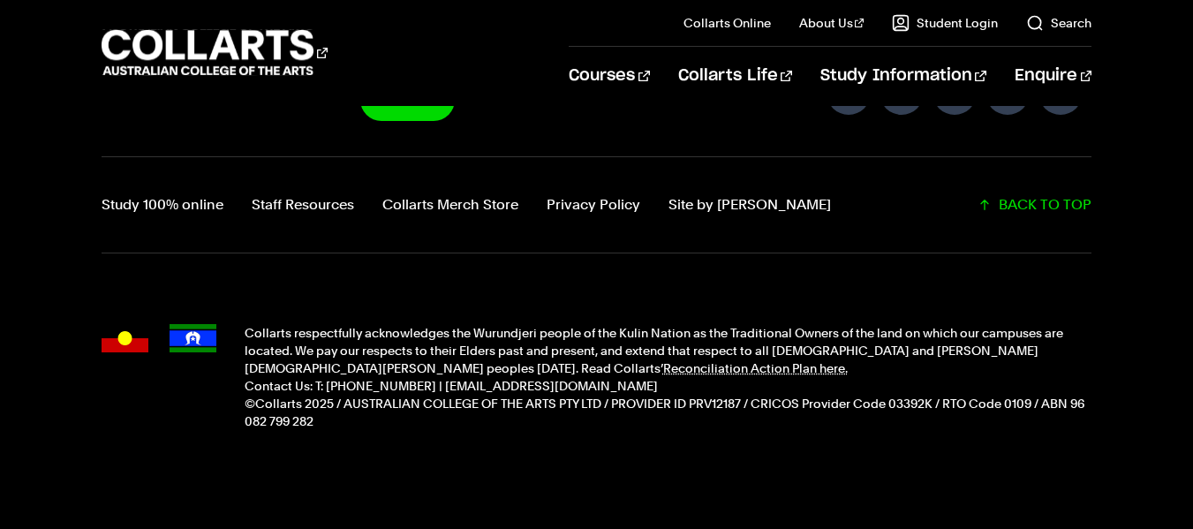
scroll to position [2443, 0]
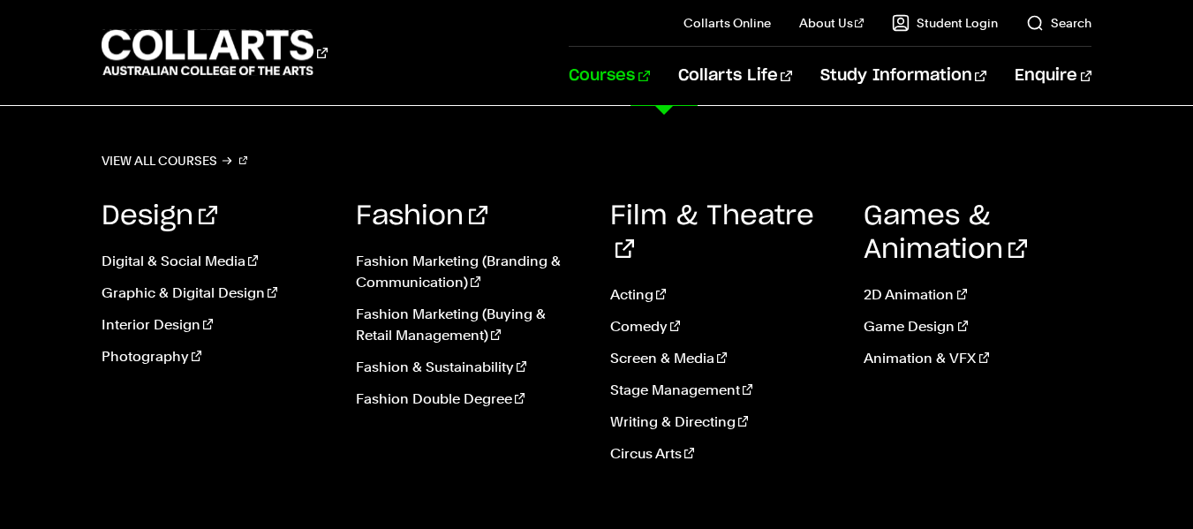
click at [85, 442] on div "View all courses Design Digital & Social Media Graphic & Digital Design Interio…" at bounding box center [596, 464] width 1193 height 717
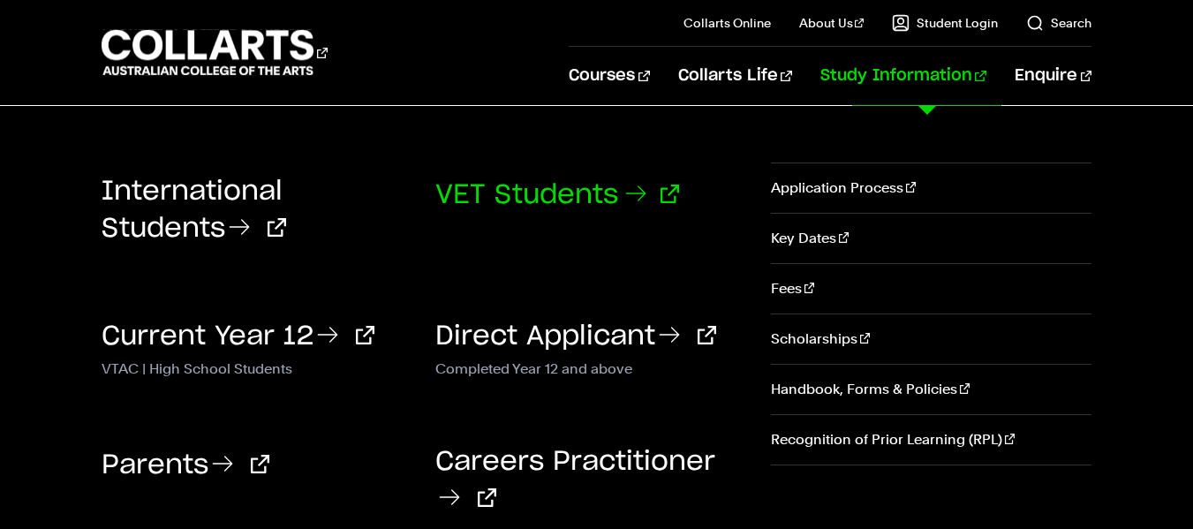
click at [533, 185] on link "VET Students" at bounding box center [557, 195] width 244 height 26
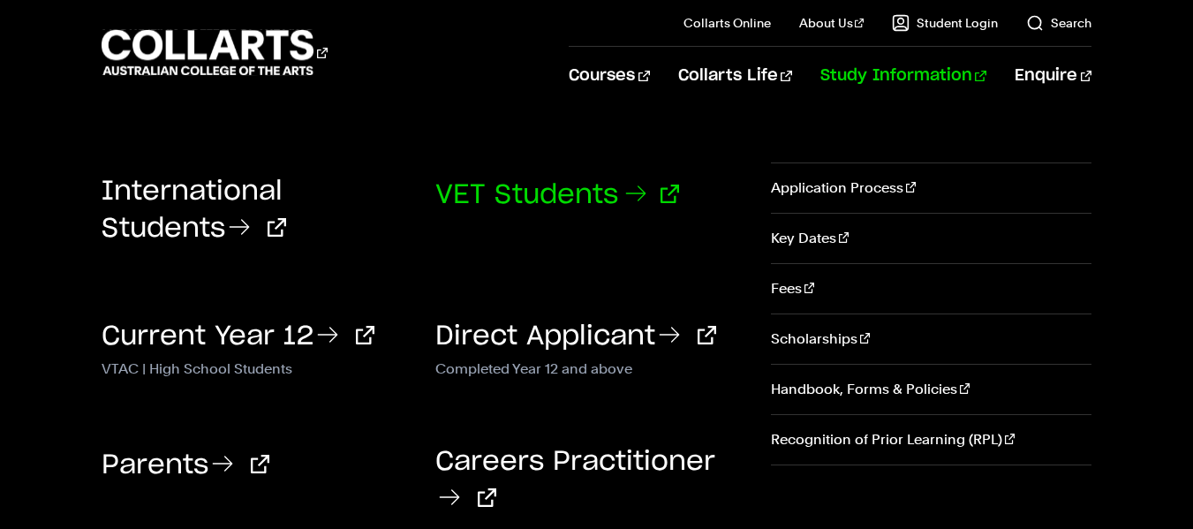
scroll to position [990, 0]
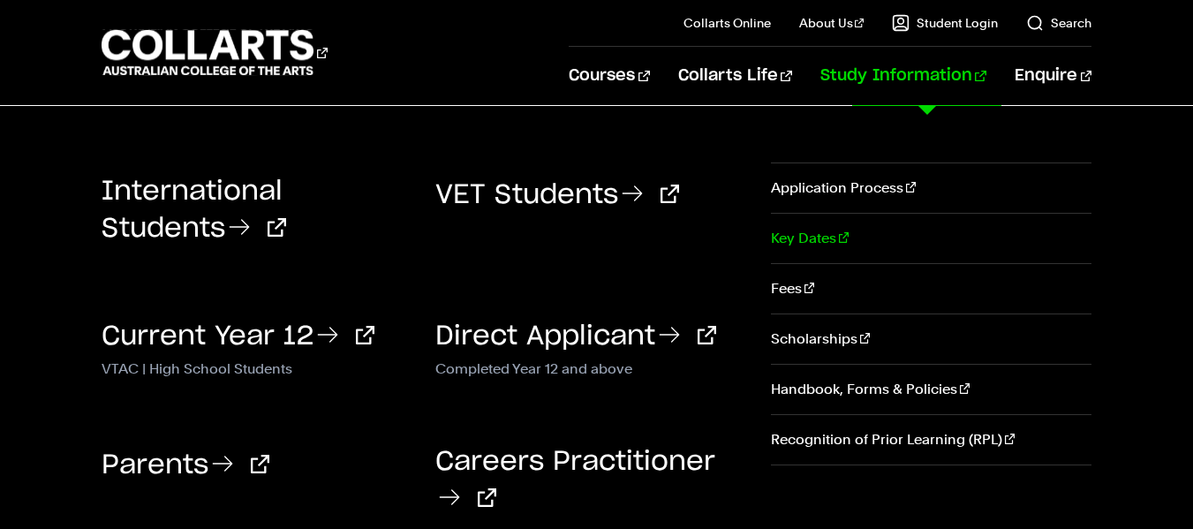
click at [787, 230] on link "Key Dates" at bounding box center [931, 238] width 320 height 49
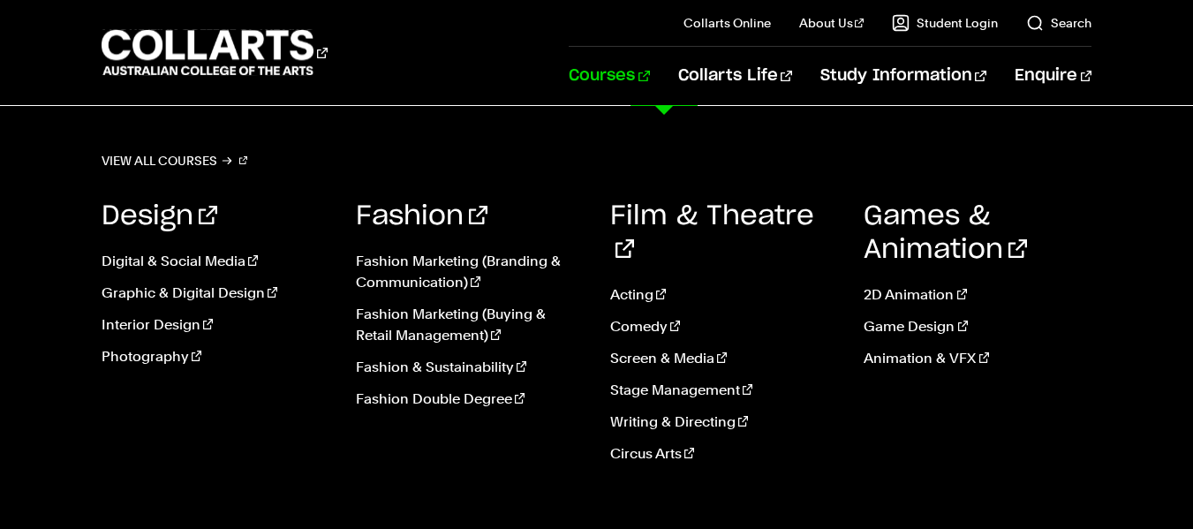
click at [649, 79] on link "Courses" at bounding box center [609, 76] width 80 height 58
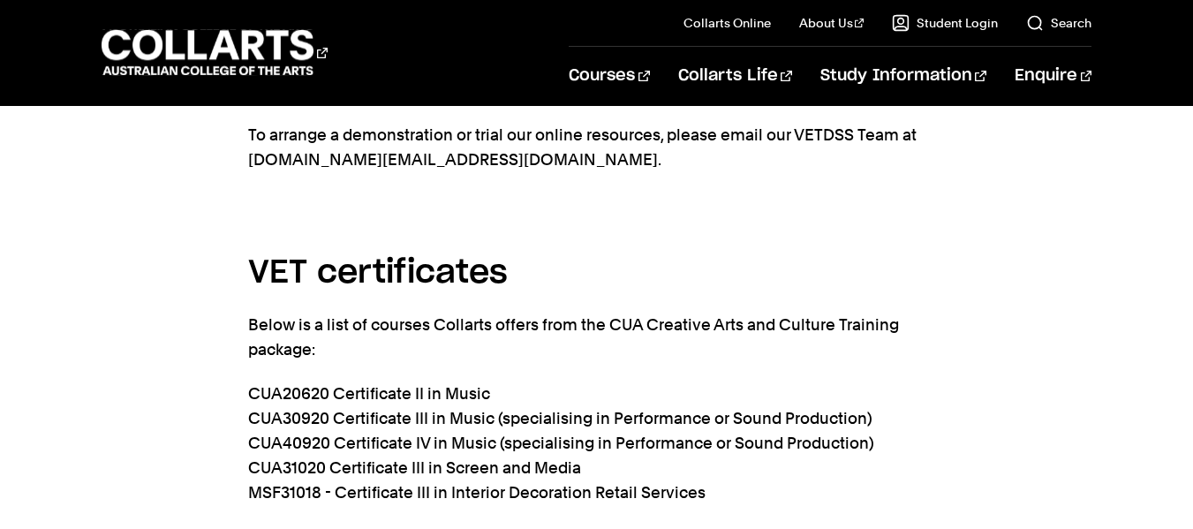
scroll to position [3723, 0]
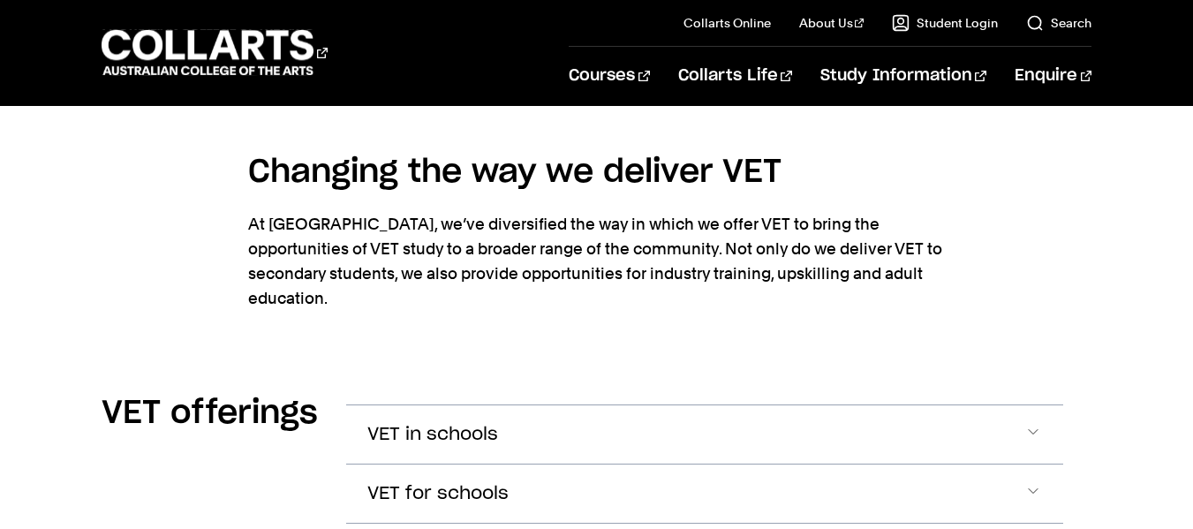
scroll to position [2167, 0]
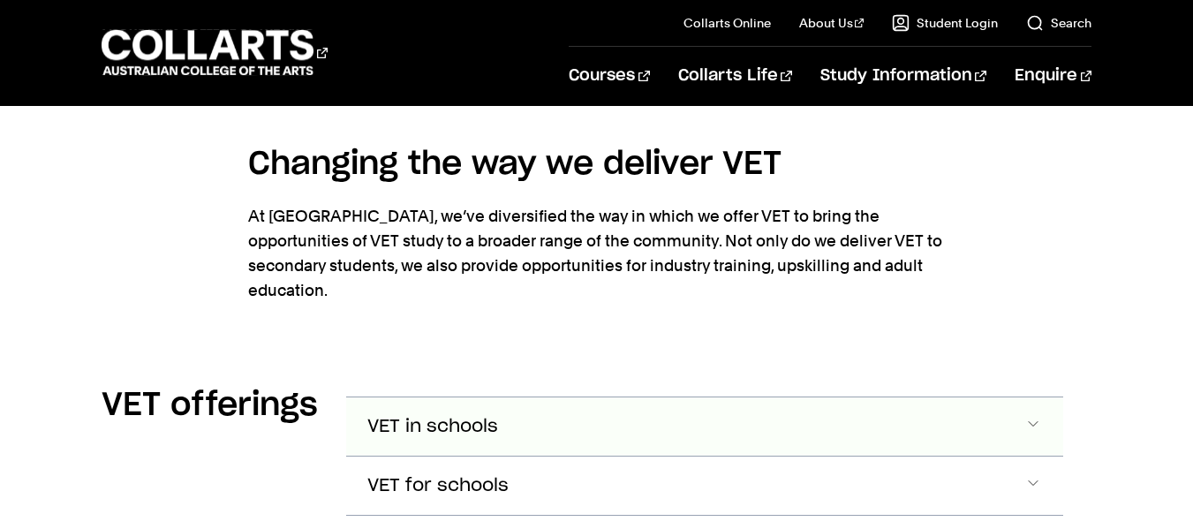
click at [1036, 415] on span "Accordion Section" at bounding box center [1033, 426] width 18 height 23
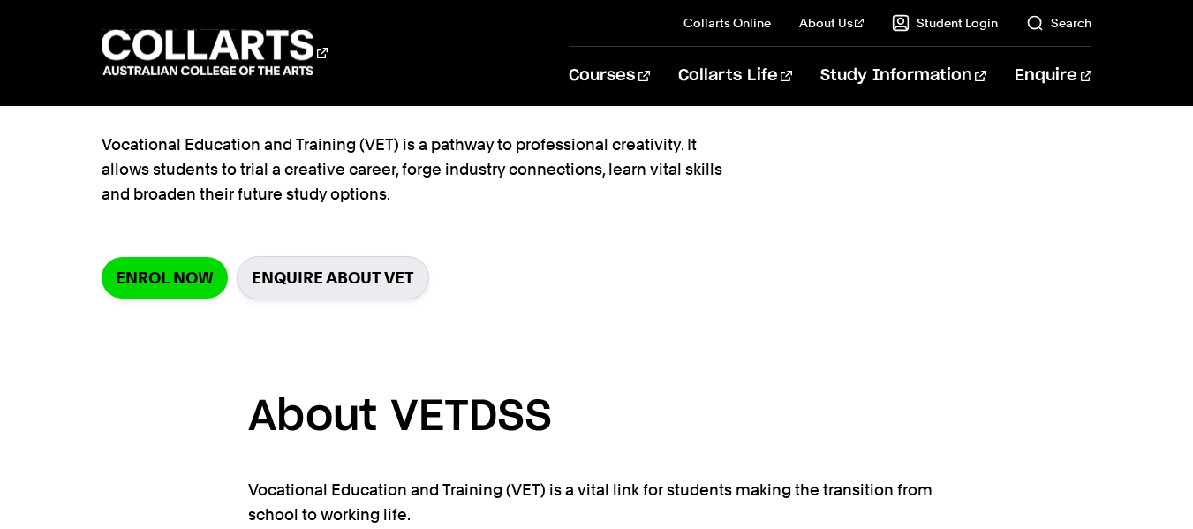
scroll to position [130, 0]
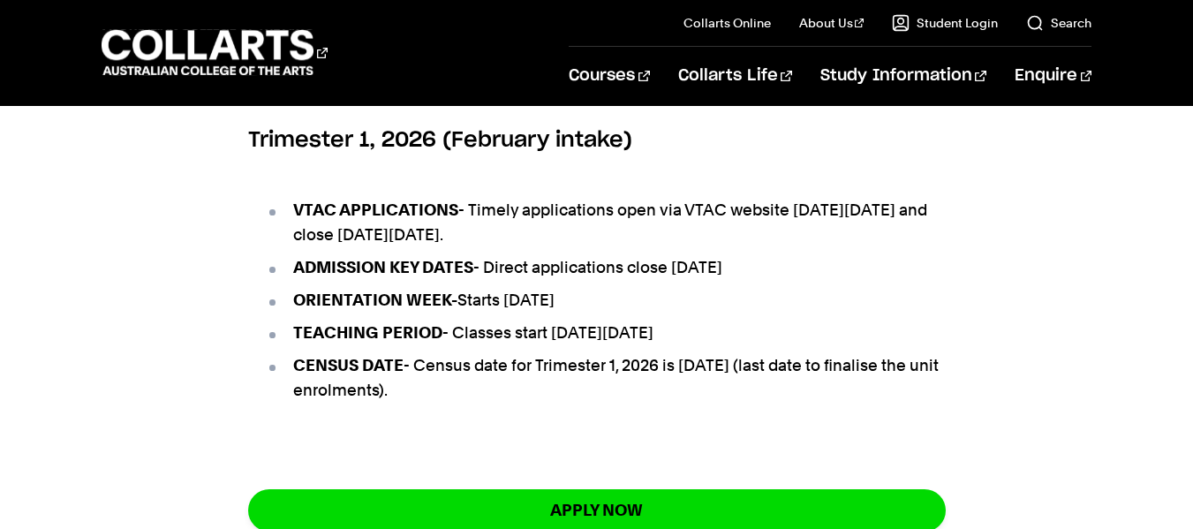
scroll to position [1215, 0]
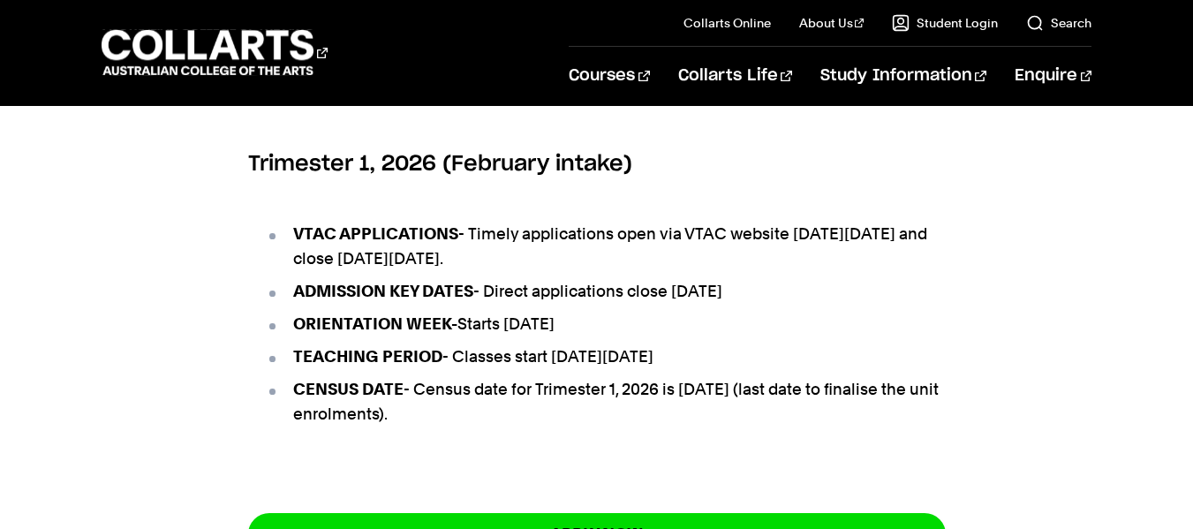
click at [109, 179] on div "Key Dates – Upcoming Intakes Trimester 2, 2025 (May intake) ADMISSION KEY DATES…" at bounding box center [596, 75] width 1193 height 1056
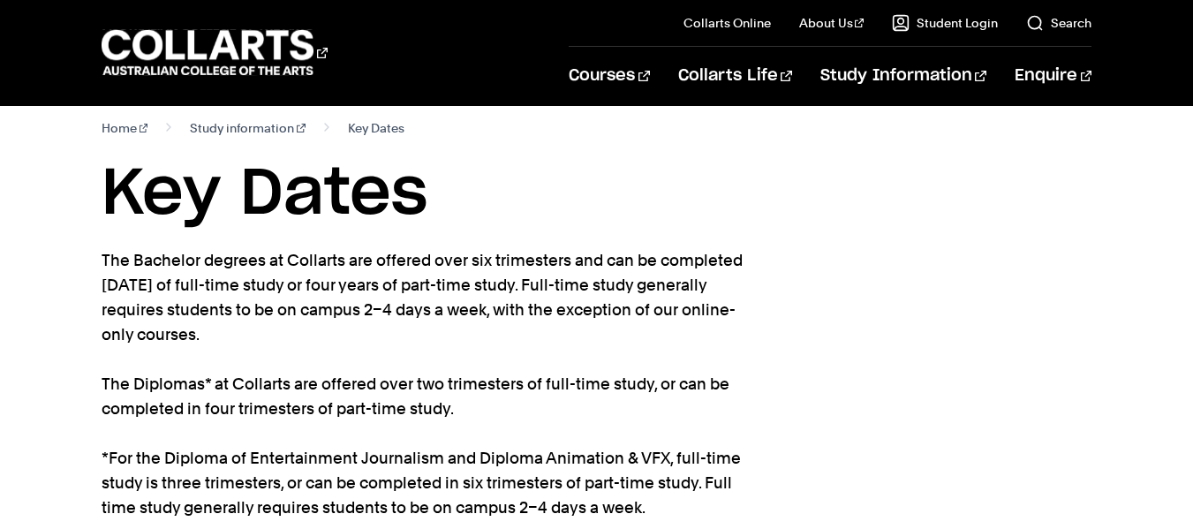
scroll to position [0, 0]
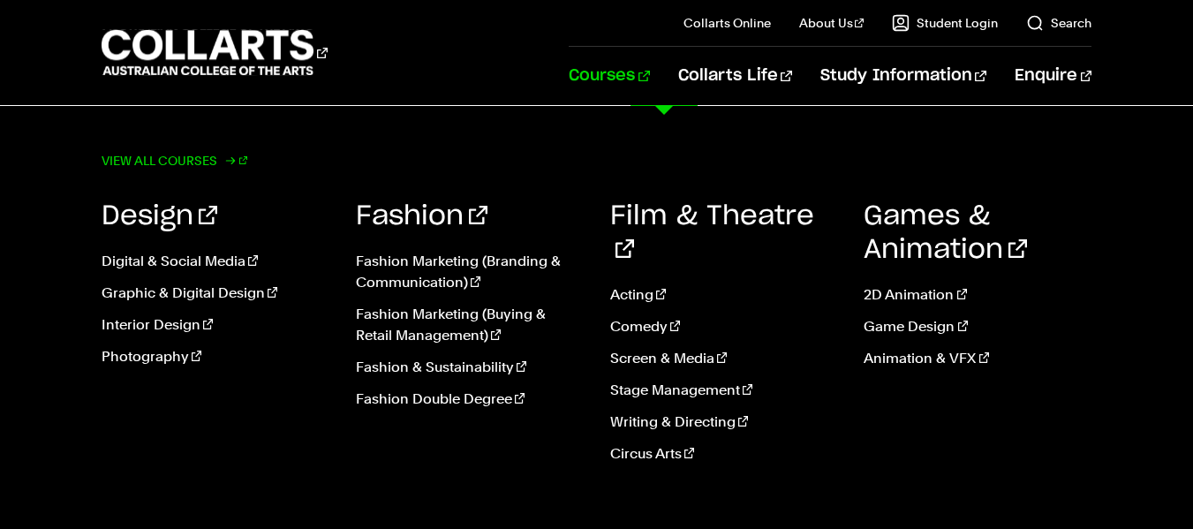
click at [128, 157] on link "View all courses" at bounding box center [175, 160] width 147 height 25
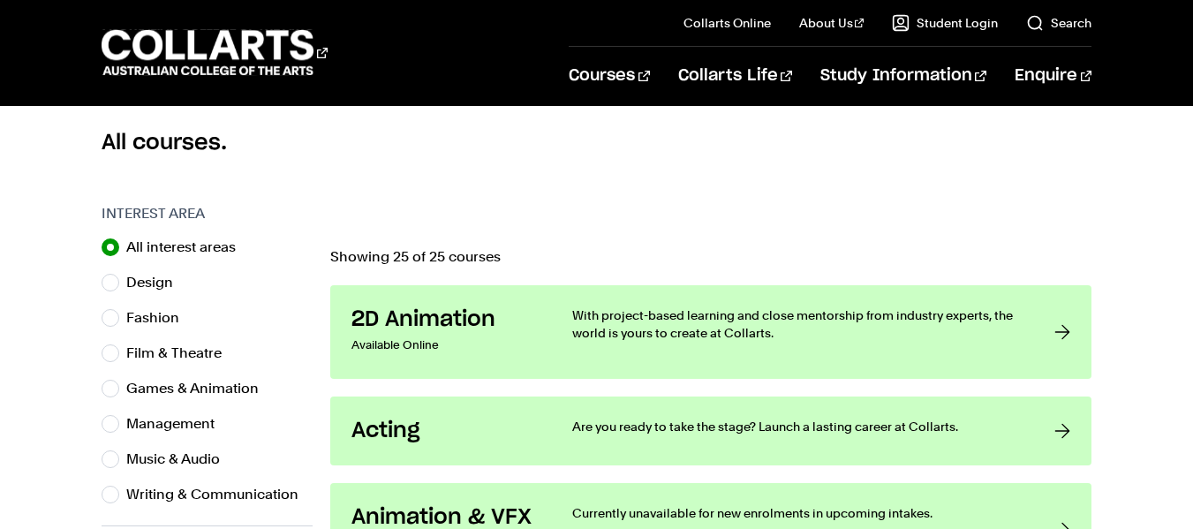
scroll to position [481, 0]
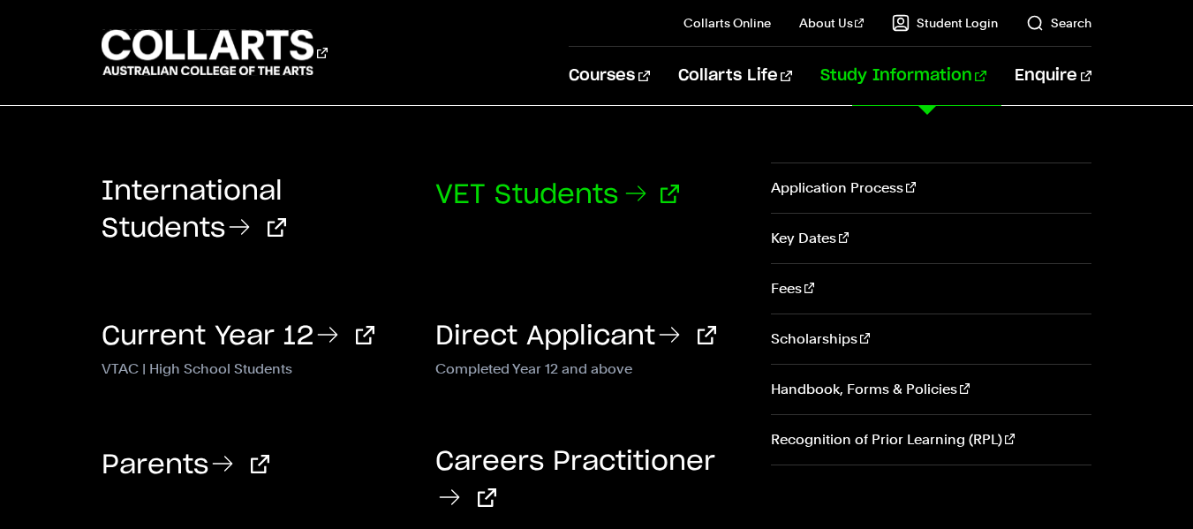
click at [578, 193] on link "VET Students" at bounding box center [557, 195] width 244 height 26
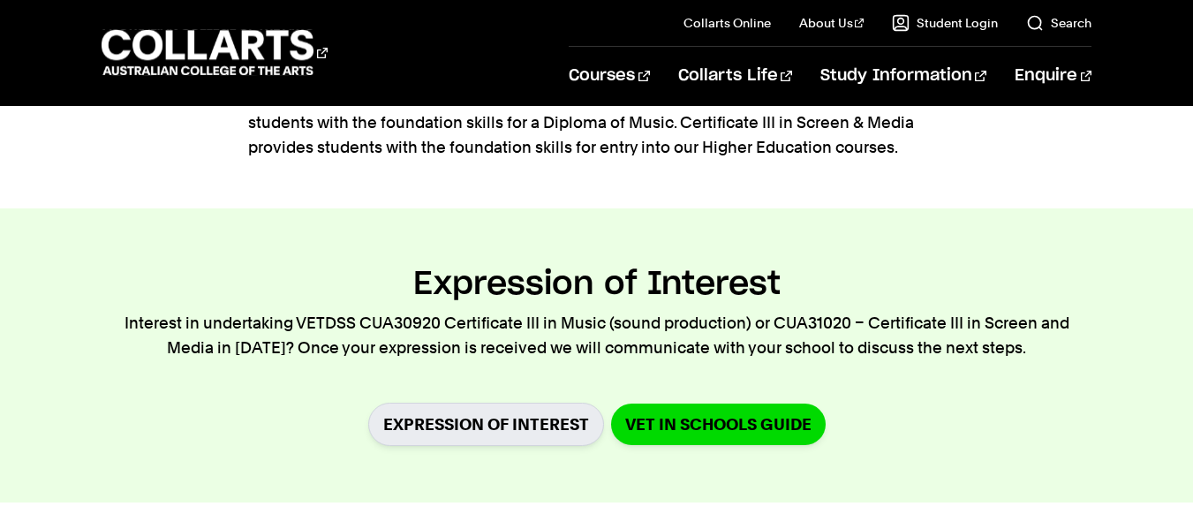
scroll to position [645, 0]
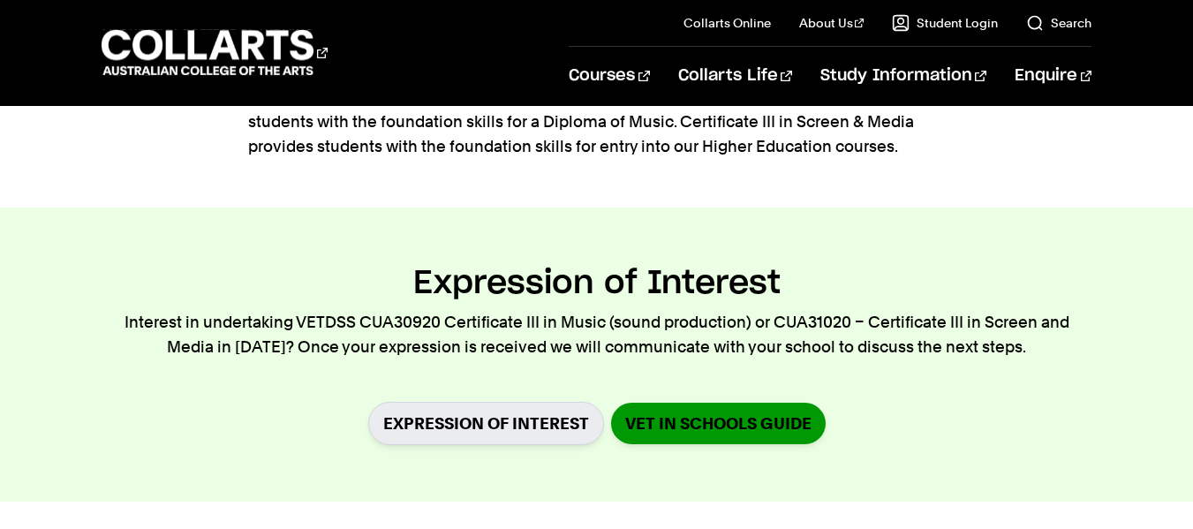
click at [726, 412] on link "VET in Schools Guide" at bounding box center [718, 423] width 215 height 41
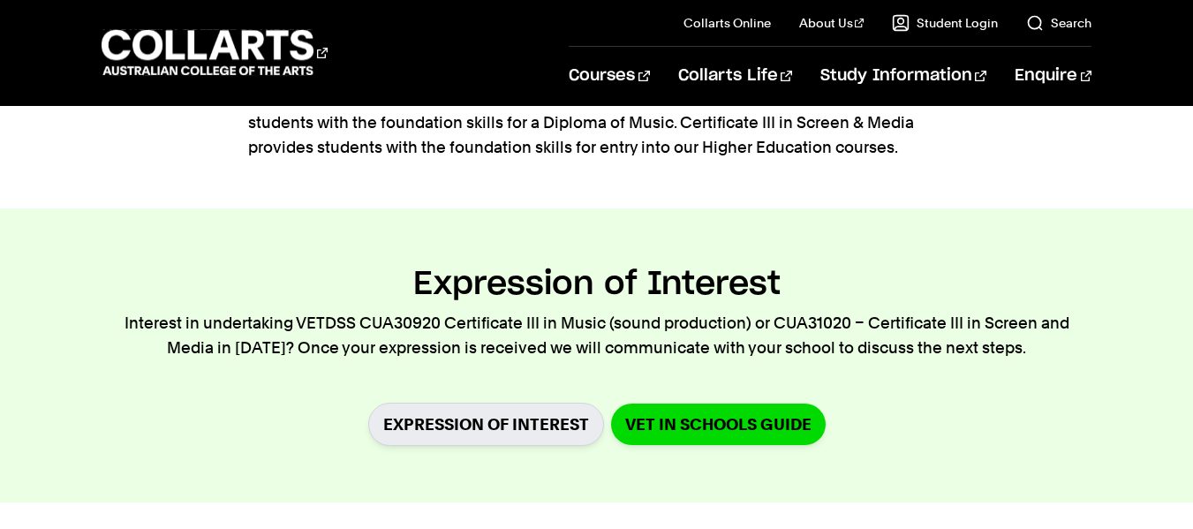
scroll to position [645, 0]
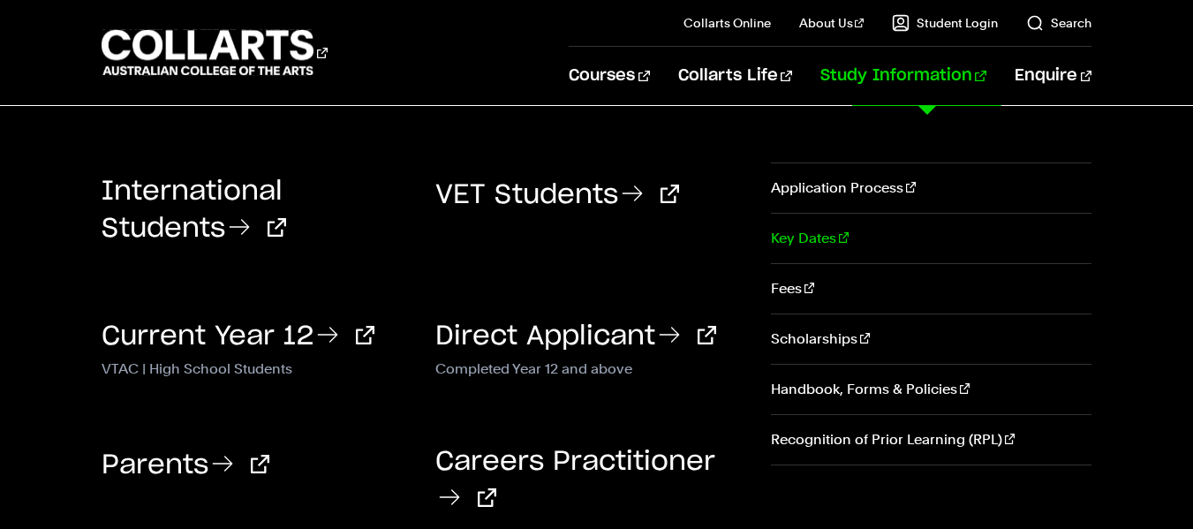
click at [823, 235] on link "Key Dates" at bounding box center [931, 238] width 320 height 49
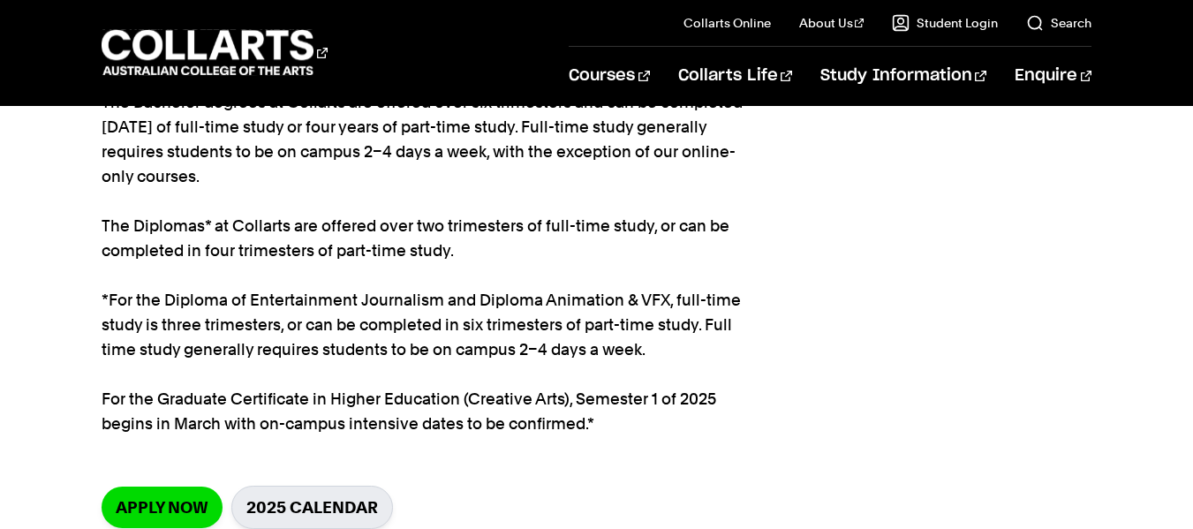
scroll to position [168, 0]
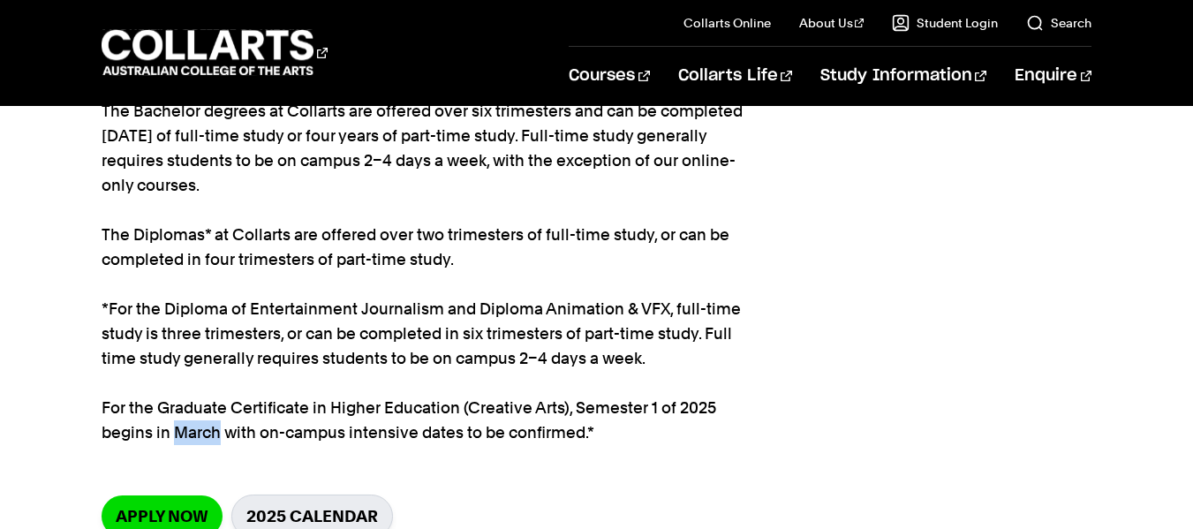
click at [20, 342] on div "Home Study information Key Dates Key Dates The Bachelor degrees at Collarts are…" at bounding box center [596, 266] width 1193 height 656
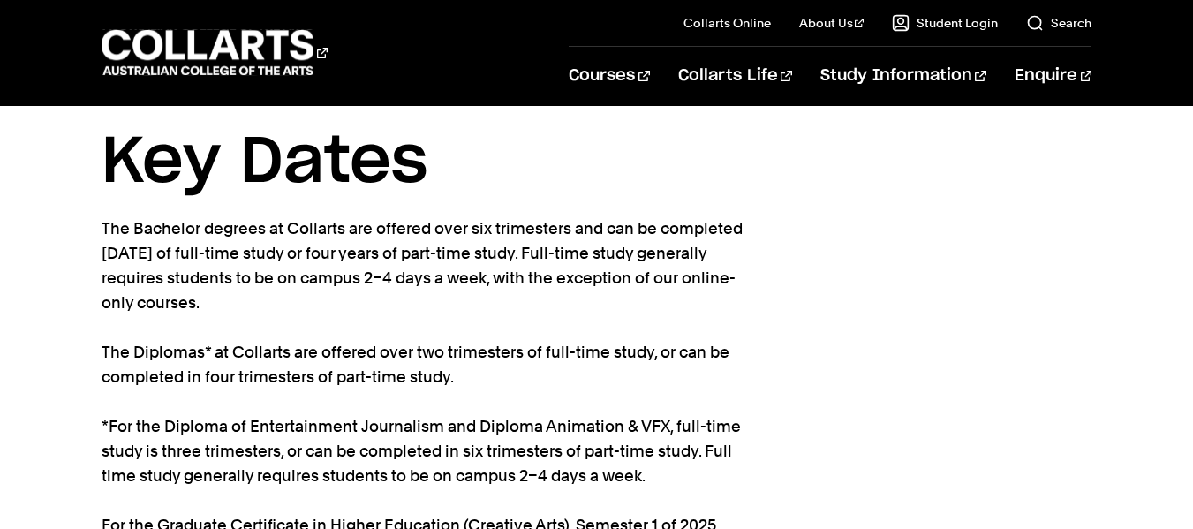
scroll to position [49, 0]
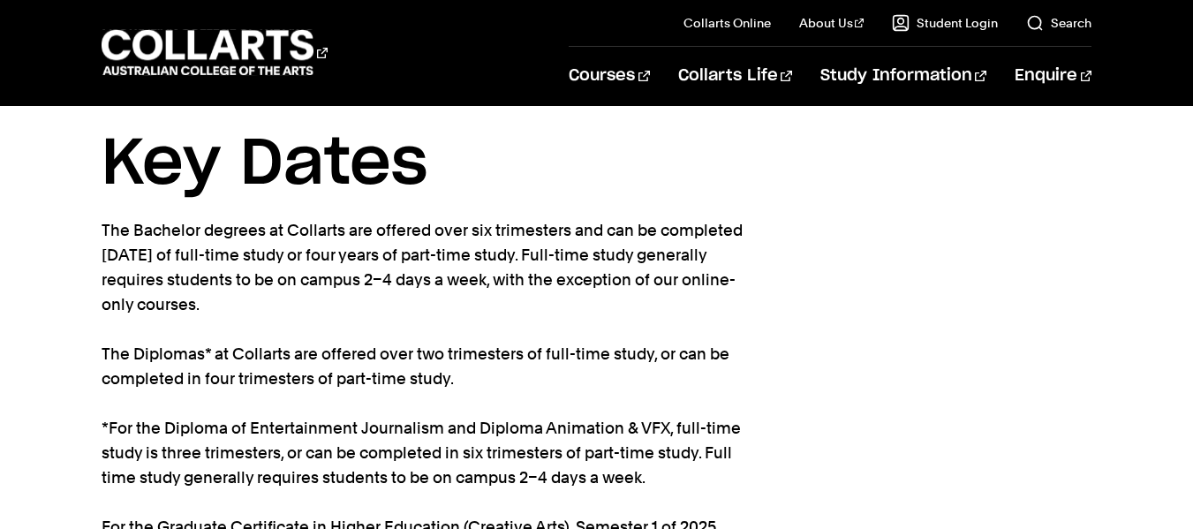
click at [79, 434] on div "Home Study information Key Dates Key Dates The Bachelor degrees at Collarts are…" at bounding box center [596, 385] width 1193 height 656
click at [53, 358] on div "Home Study information Key Dates Key Dates The Bachelor degrees at Collarts are…" at bounding box center [596, 385] width 1193 height 656
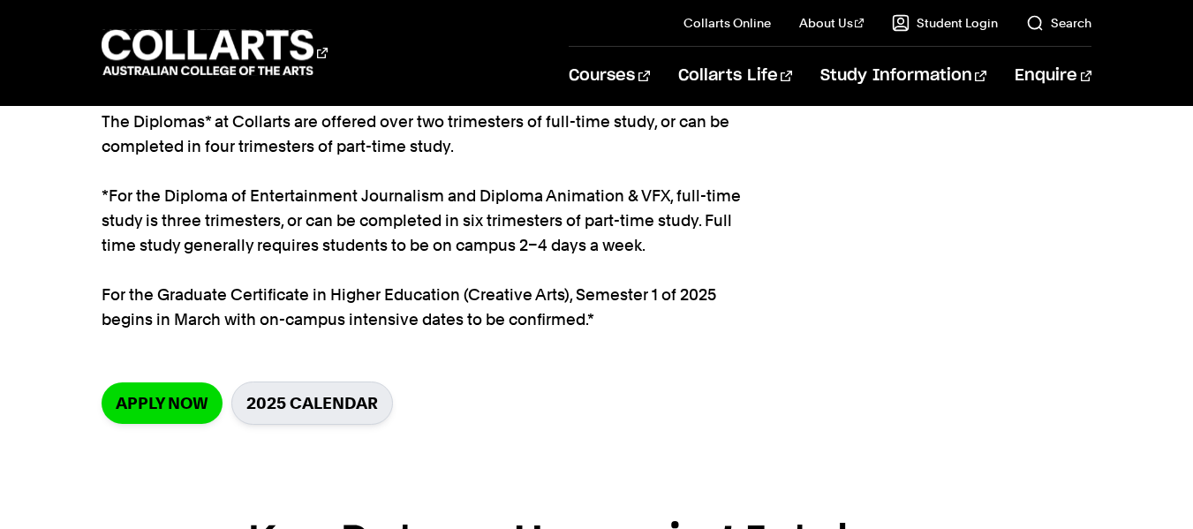
scroll to position [309, 0]
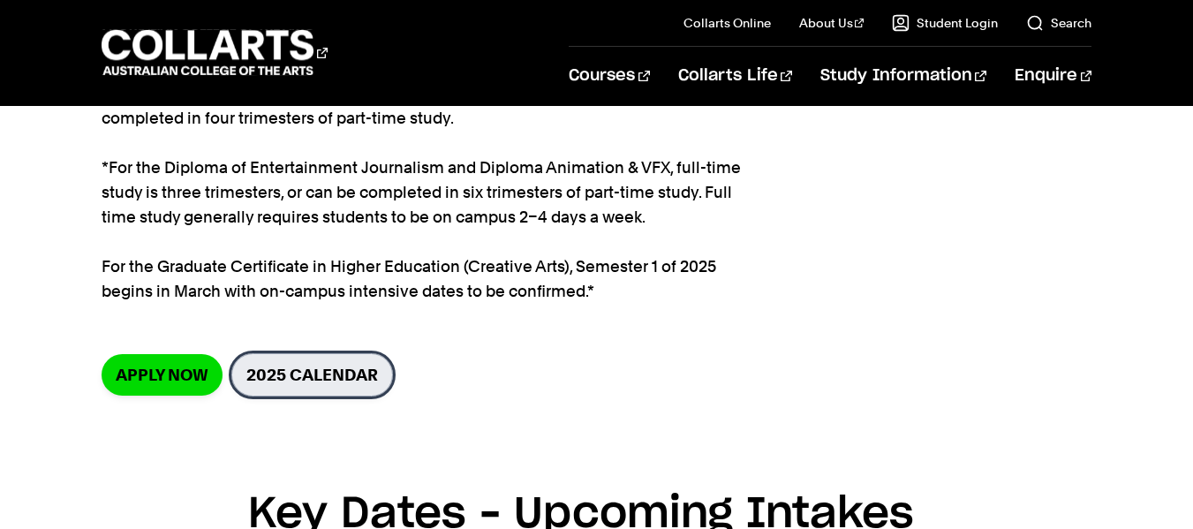
click at [344, 370] on link "2025 Calendar" at bounding box center [312, 374] width 162 height 43
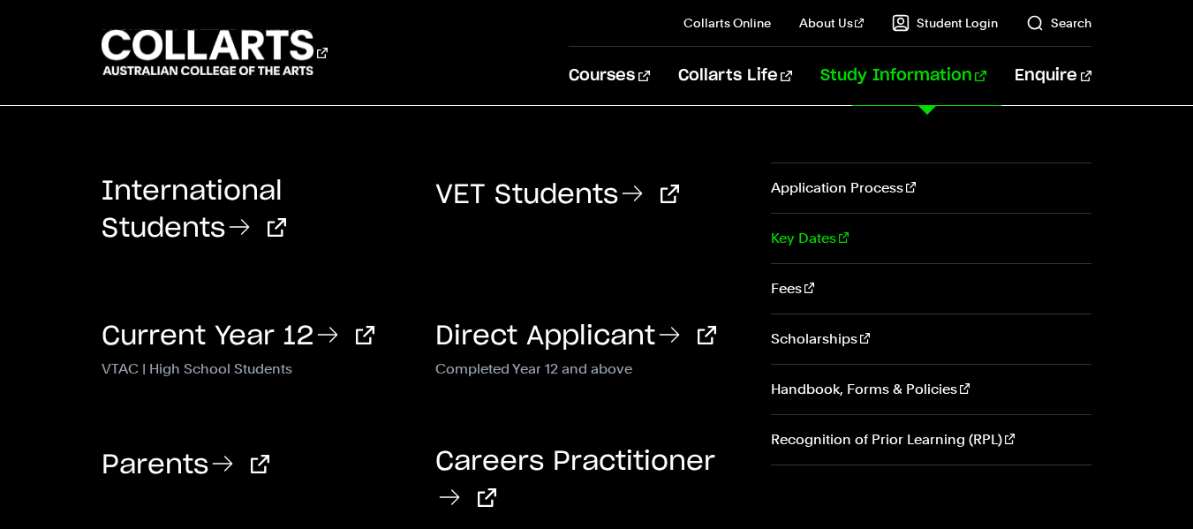
click at [814, 243] on link "Key Dates" at bounding box center [931, 238] width 320 height 49
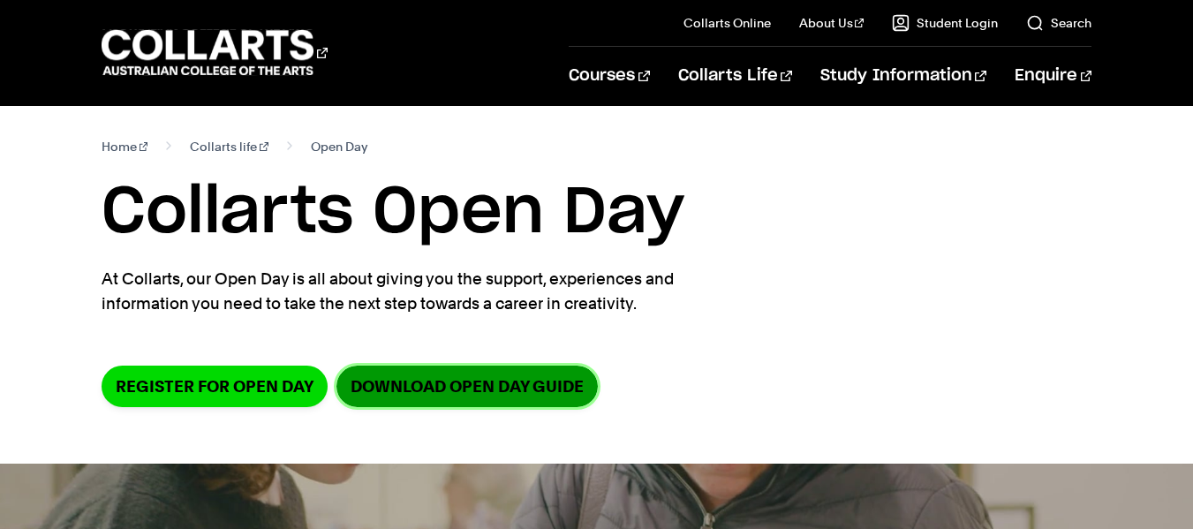
click at [448, 377] on link "DOWNLOAD OPEN DAY GUIDE" at bounding box center [466, 385] width 261 height 41
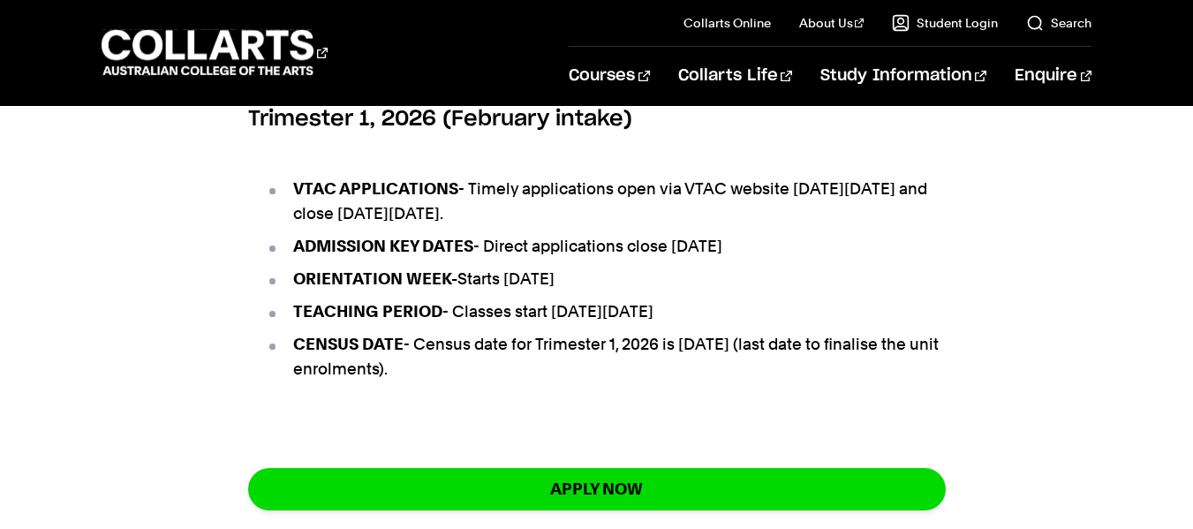
scroll to position [1262, 0]
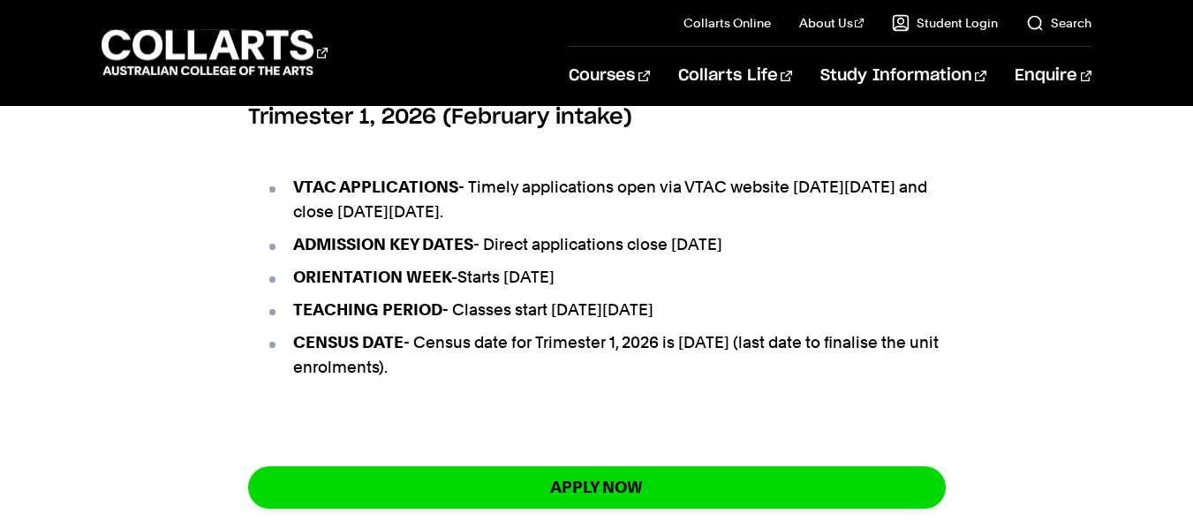
click at [233, 245] on div "Key Dates – Upcoming Intakes Trimester 2, 2025 (May intake) ADMISSION KEY DATES…" at bounding box center [596, 28] width 1193 height 1056
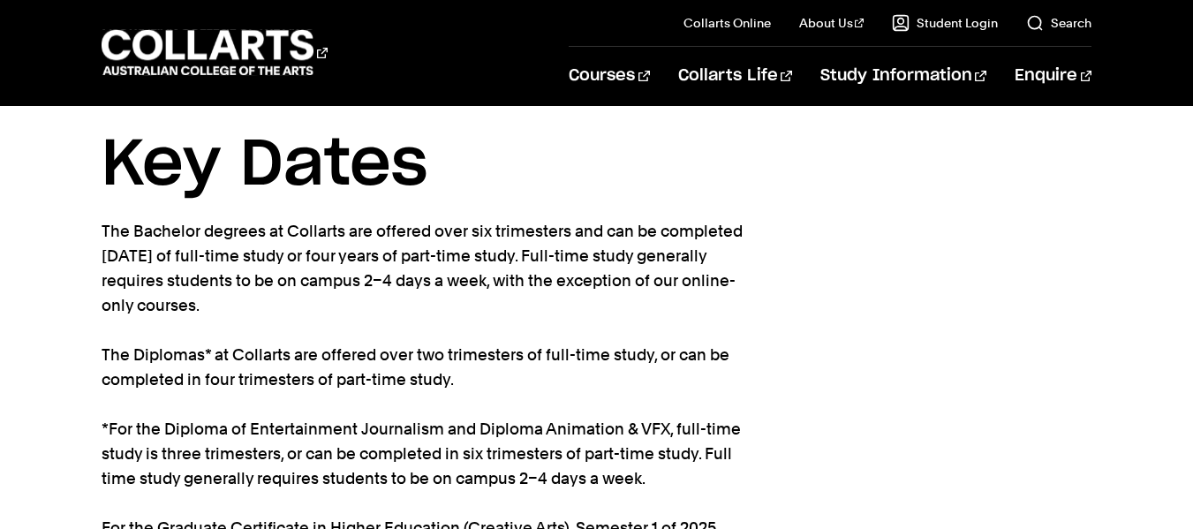
scroll to position [0, 0]
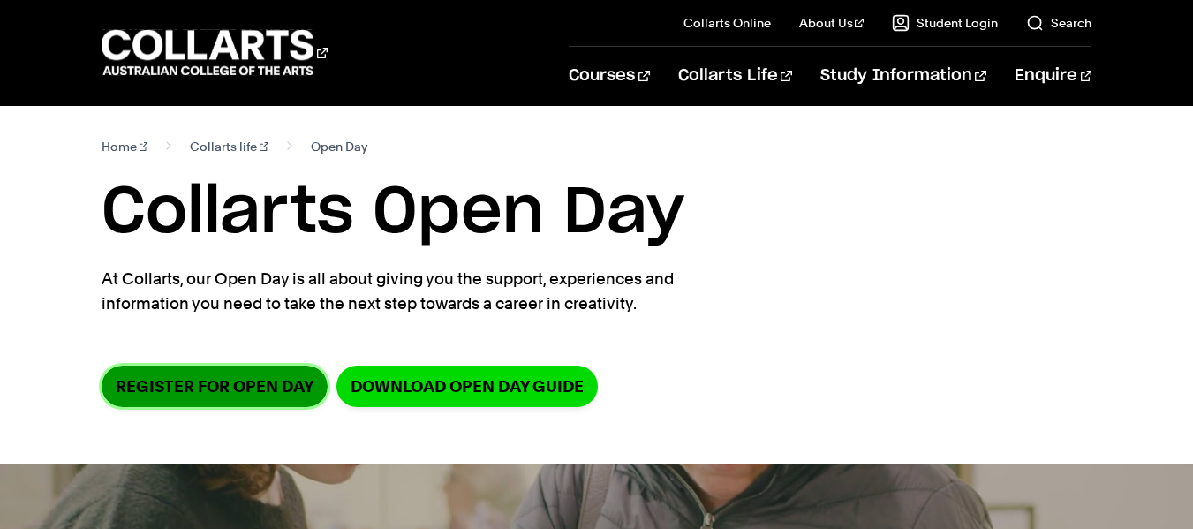
click at [243, 381] on link "Register for Open Day" at bounding box center [215, 385] width 226 height 41
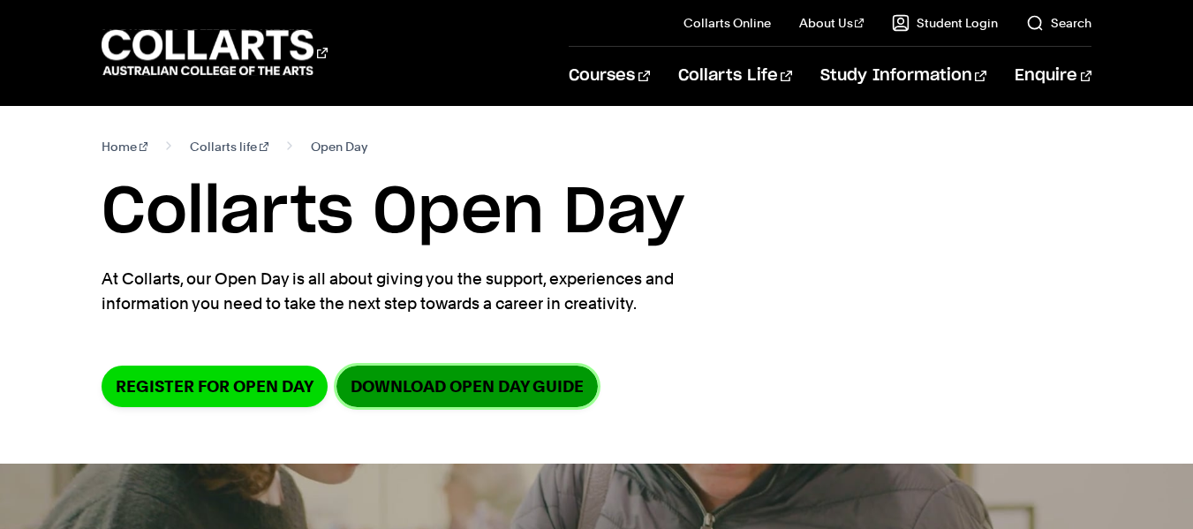
click at [415, 392] on link "DOWNLOAD OPEN DAY GUIDE" at bounding box center [466, 385] width 261 height 41
